Goal: Information Seeking & Learning: Learn about a topic

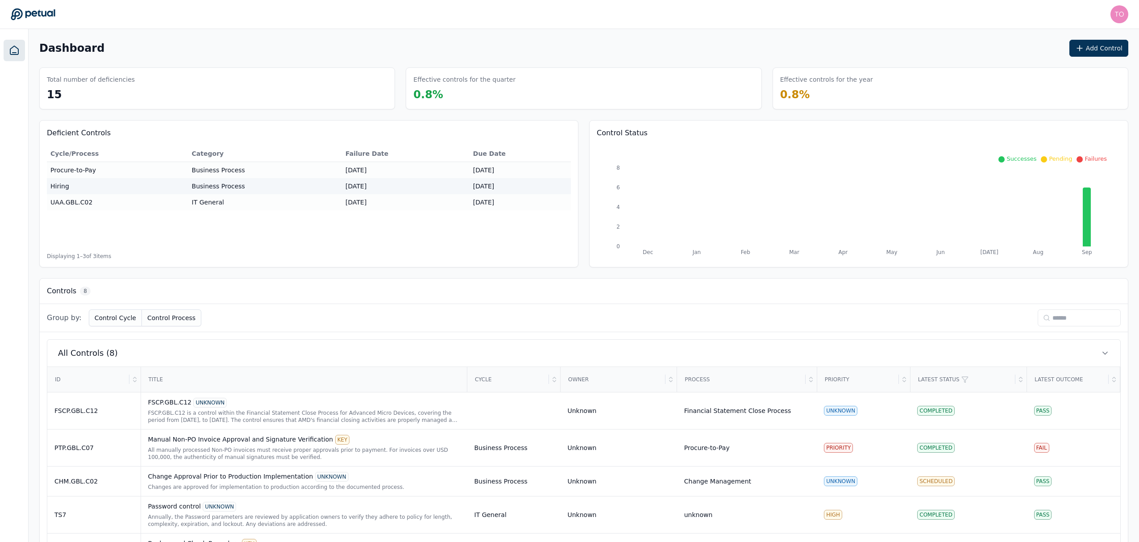
scroll to position [149, 0]
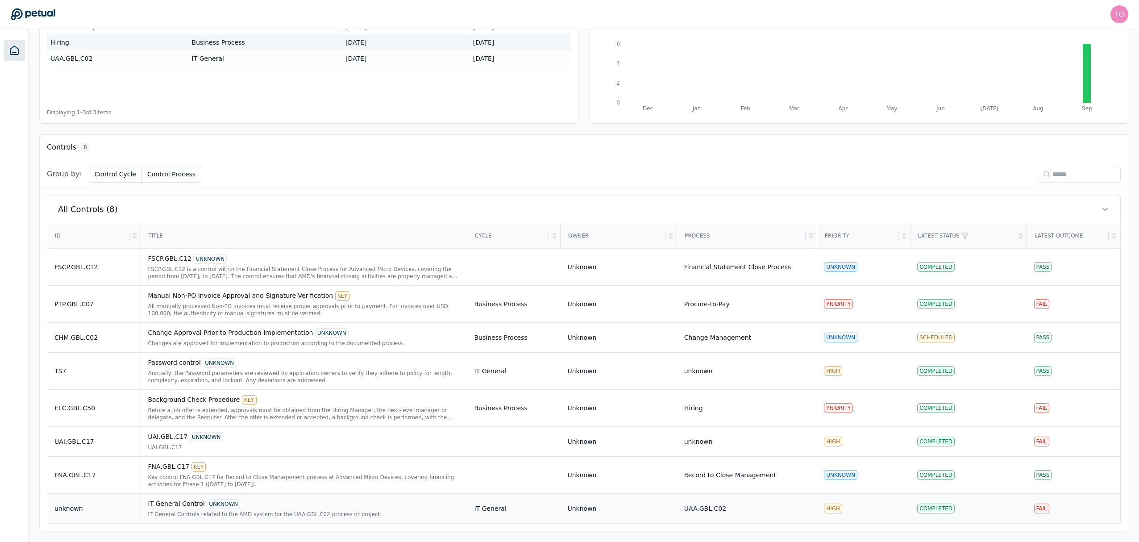
click at [368, 515] on div "IT General Controls related to the AMD system for the UAA.GBL.C02 process or pr…" at bounding box center [304, 514] width 312 height 7
click at [380, 445] on div "UAI.GBL.C17" at bounding box center [304, 447] width 312 height 7
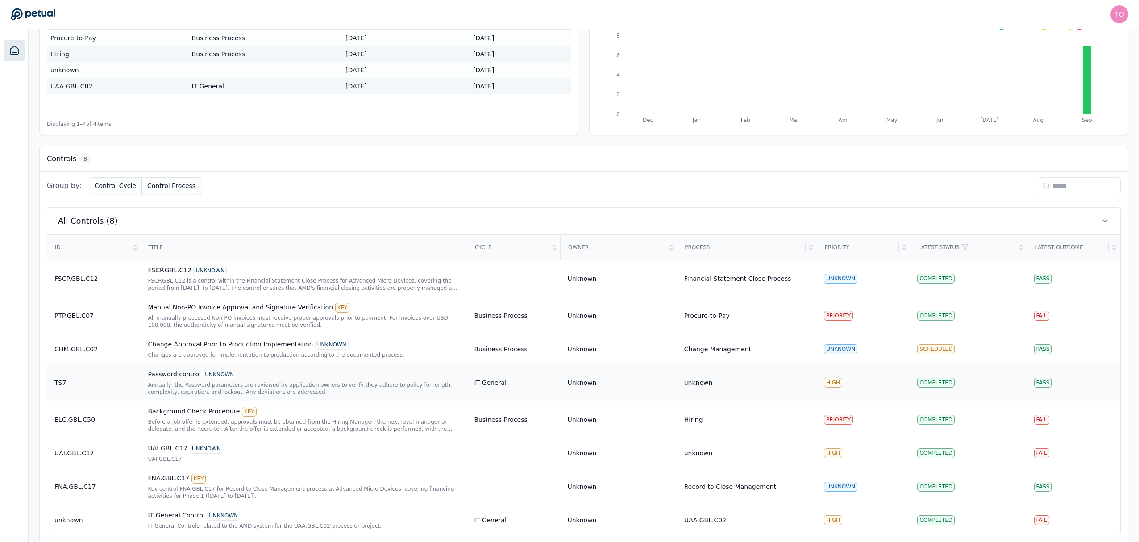
scroll to position [149, 0]
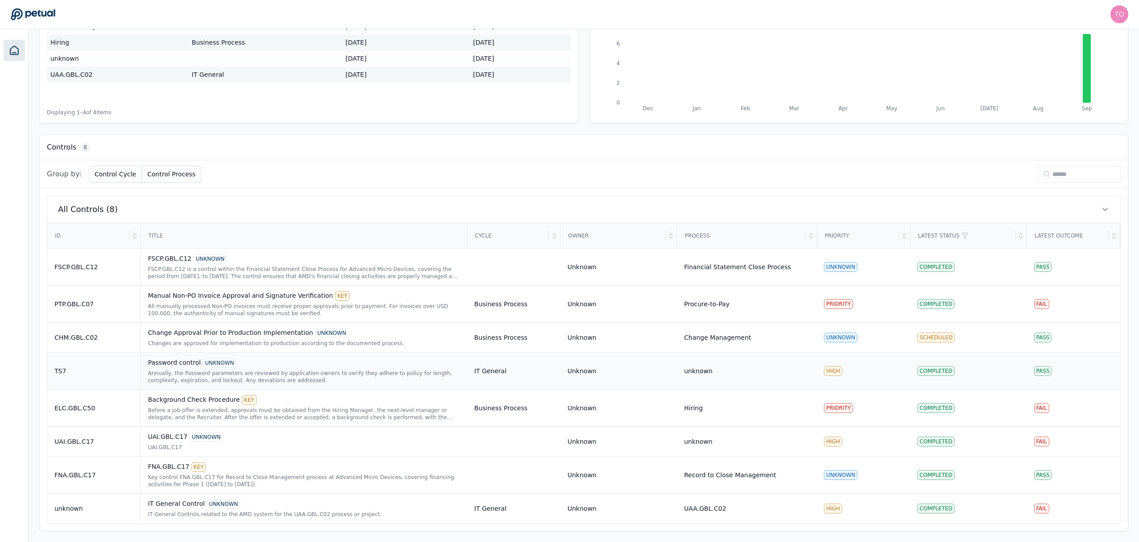
click at [311, 370] on div "Annually, the Password parameters are reviewed by application owners to verify …" at bounding box center [304, 377] width 312 height 14
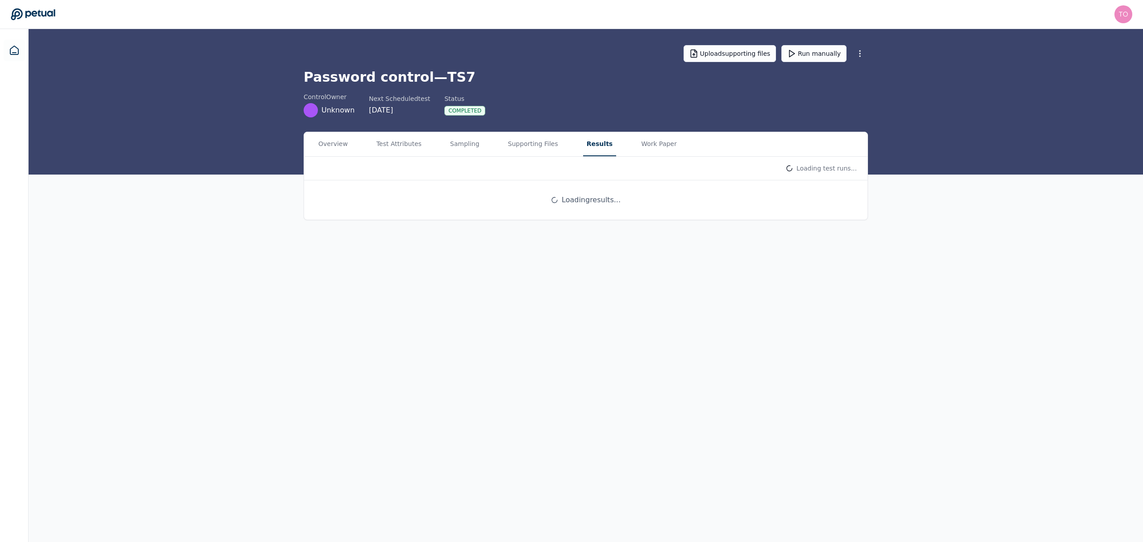
click at [583, 139] on button "Results" at bounding box center [599, 144] width 33 height 24
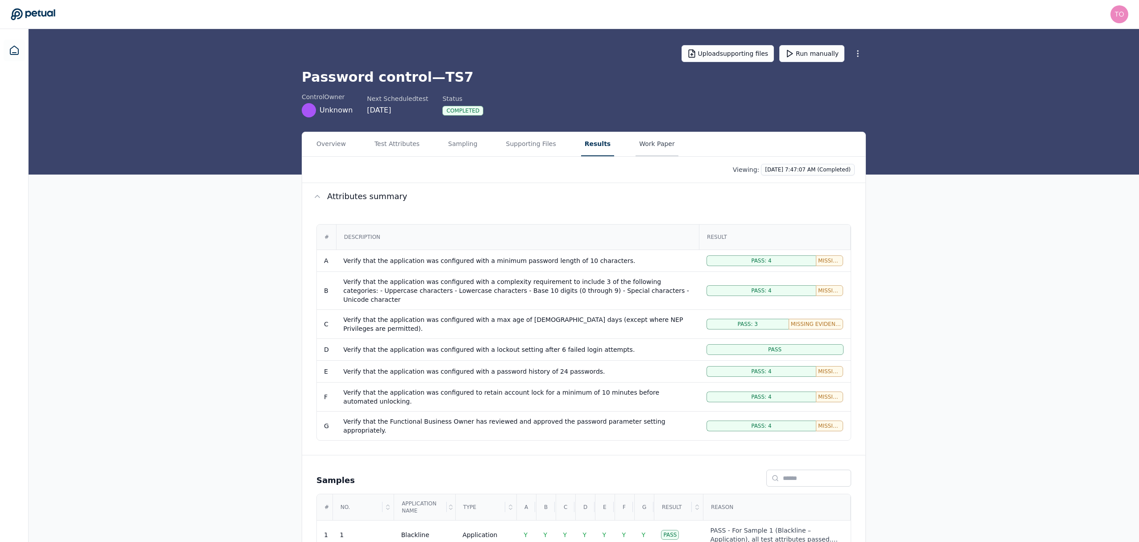
click at [637, 146] on button "Work Paper" at bounding box center [657, 144] width 43 height 24
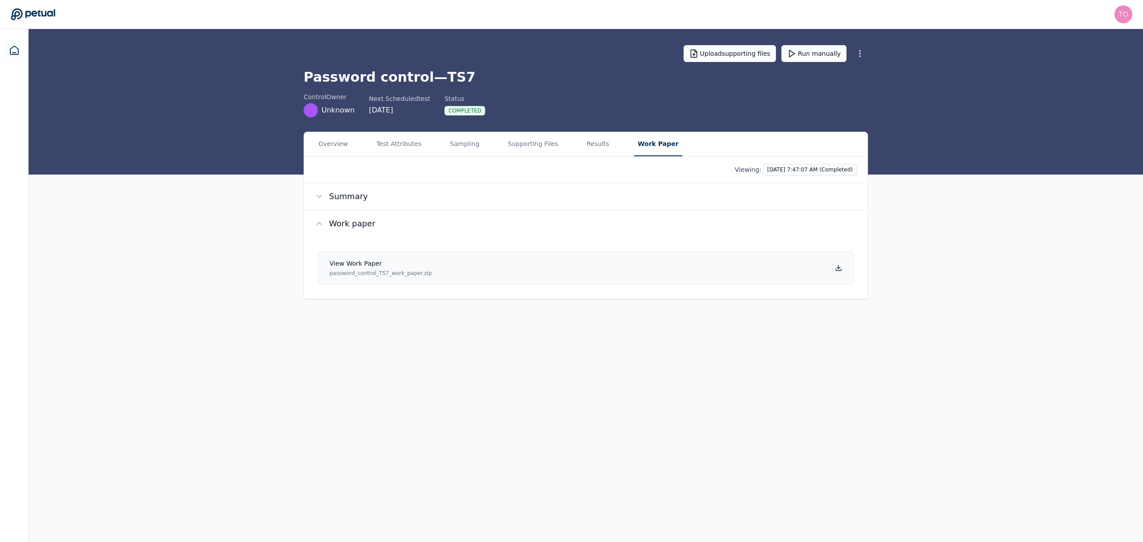
click at [757, 269] on link "View work paper password_control_TS7_work_paper.zip" at bounding box center [585, 267] width 535 height 33
click at [978, 237] on div "Overview Test Attributes Sampling Supporting Files Results Work Paper Viewing: …" at bounding box center [586, 216] width 1114 height 168
drag, startPoint x: 13, startPoint y: 46, endPoint x: 15, endPoint y: 54, distance: 9.2
click at [13, 46] on icon at bounding box center [14, 50] width 11 height 11
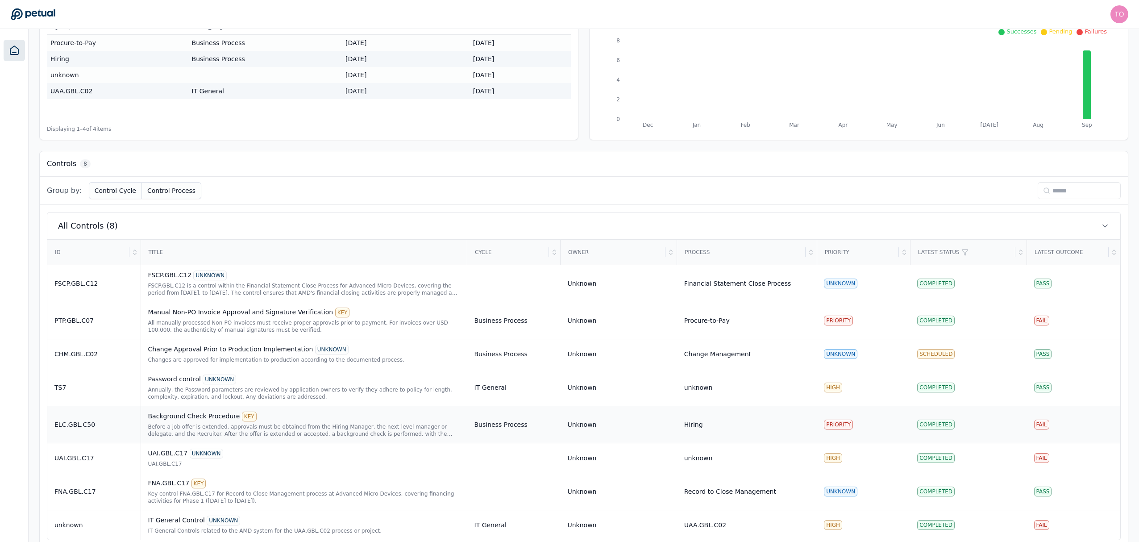
scroll to position [149, 0]
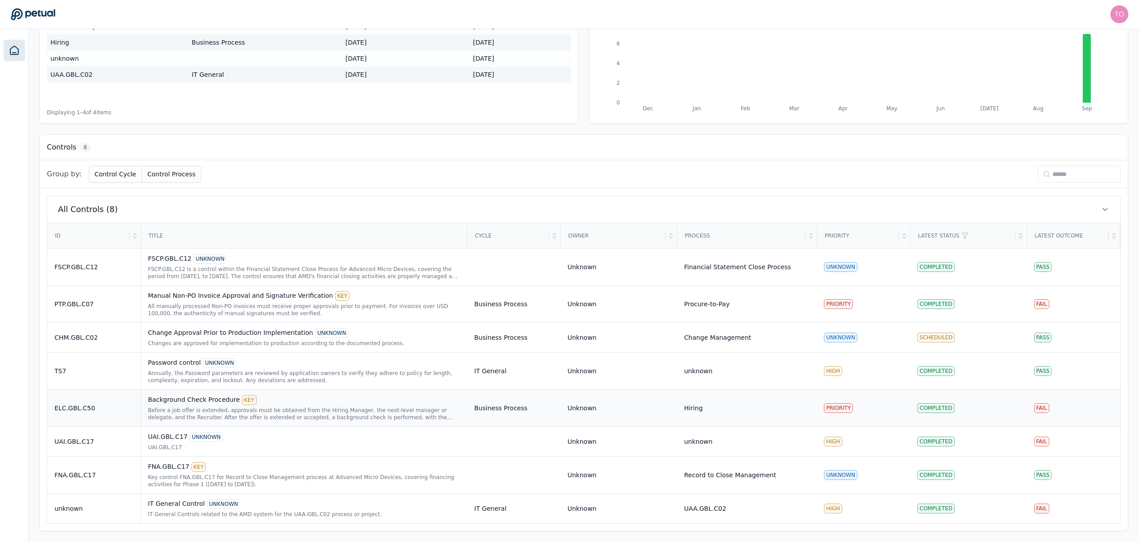
click at [369, 417] on div "Before a job offer is extended, approvals must be obtained from the Hiring Mana…" at bounding box center [304, 414] width 312 height 14
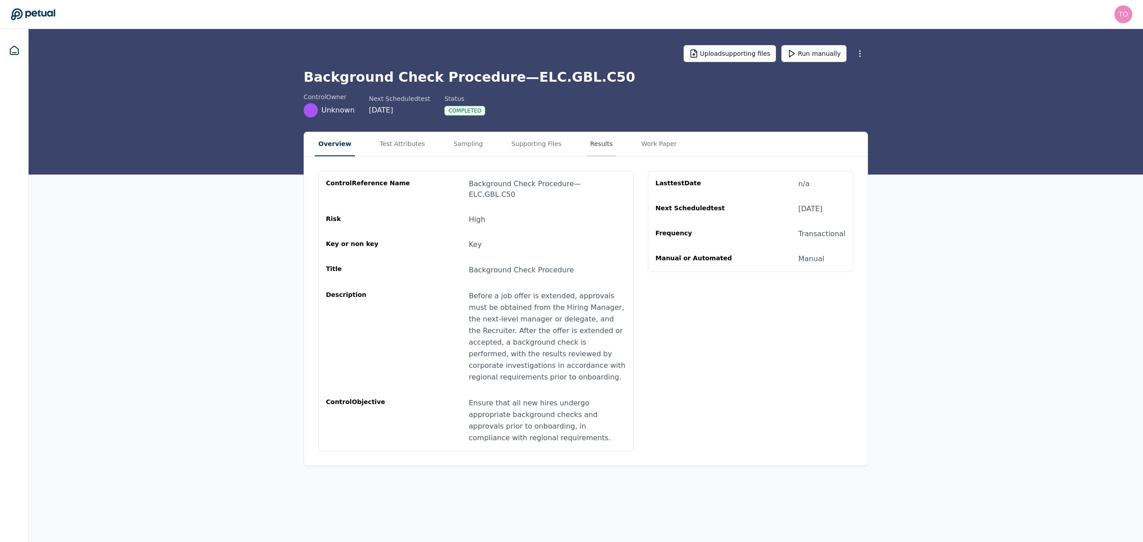
click at [586, 148] on button "Results" at bounding box center [601, 144] width 30 height 24
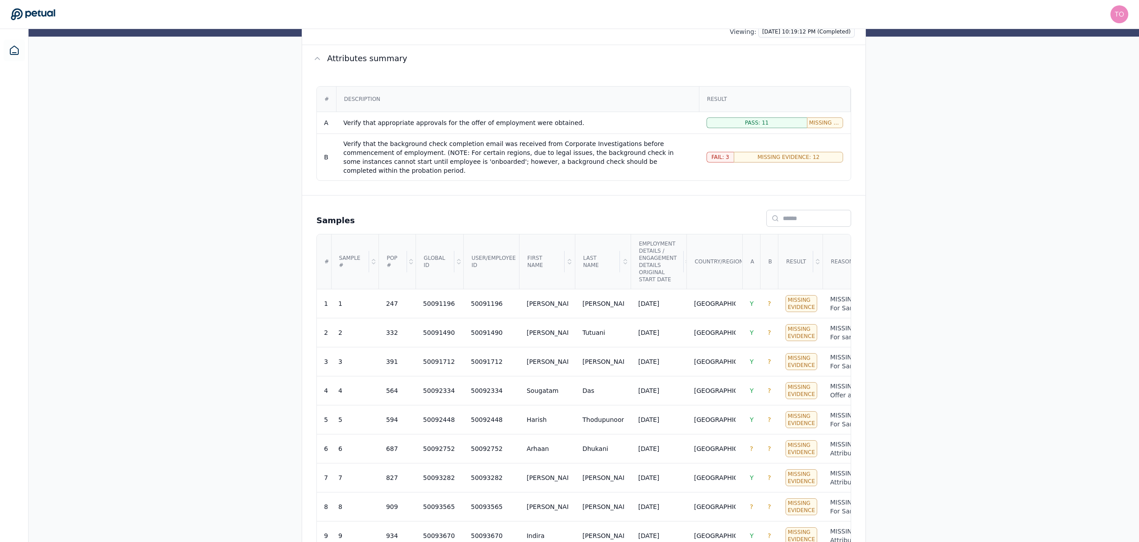
scroll to position [334, 0]
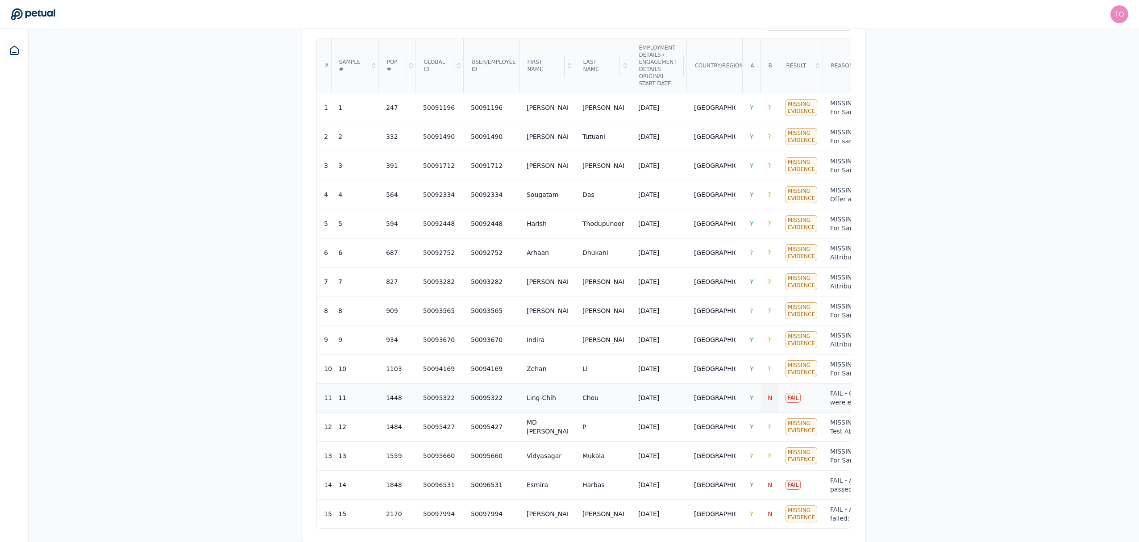
click at [768, 394] on span "N" at bounding box center [770, 397] width 4 height 7
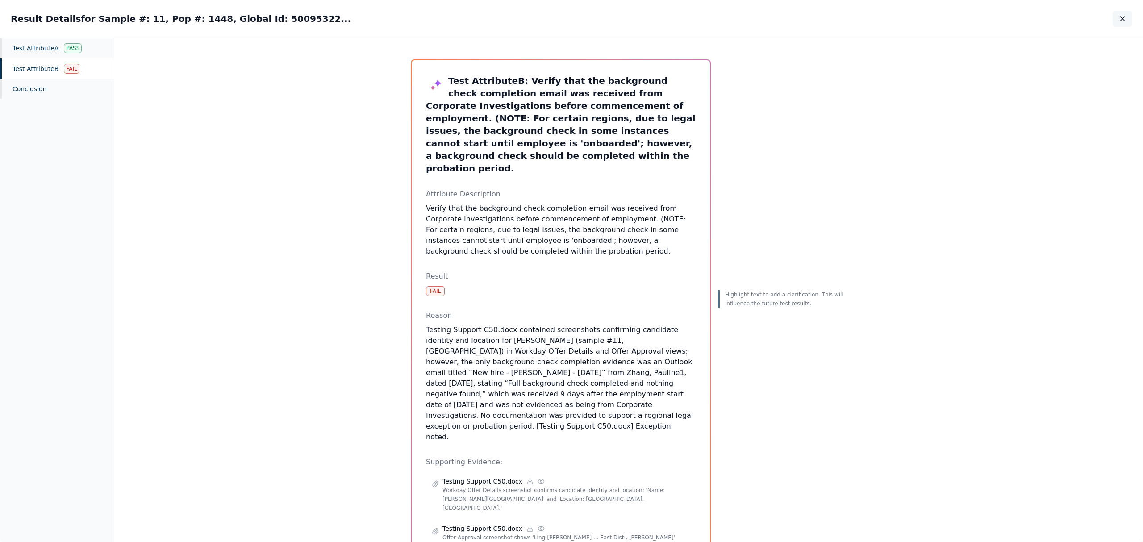
click at [1120, 18] on icon "button" at bounding box center [1122, 18] width 9 height 9
